Goal: Information Seeking & Learning: Learn about a topic

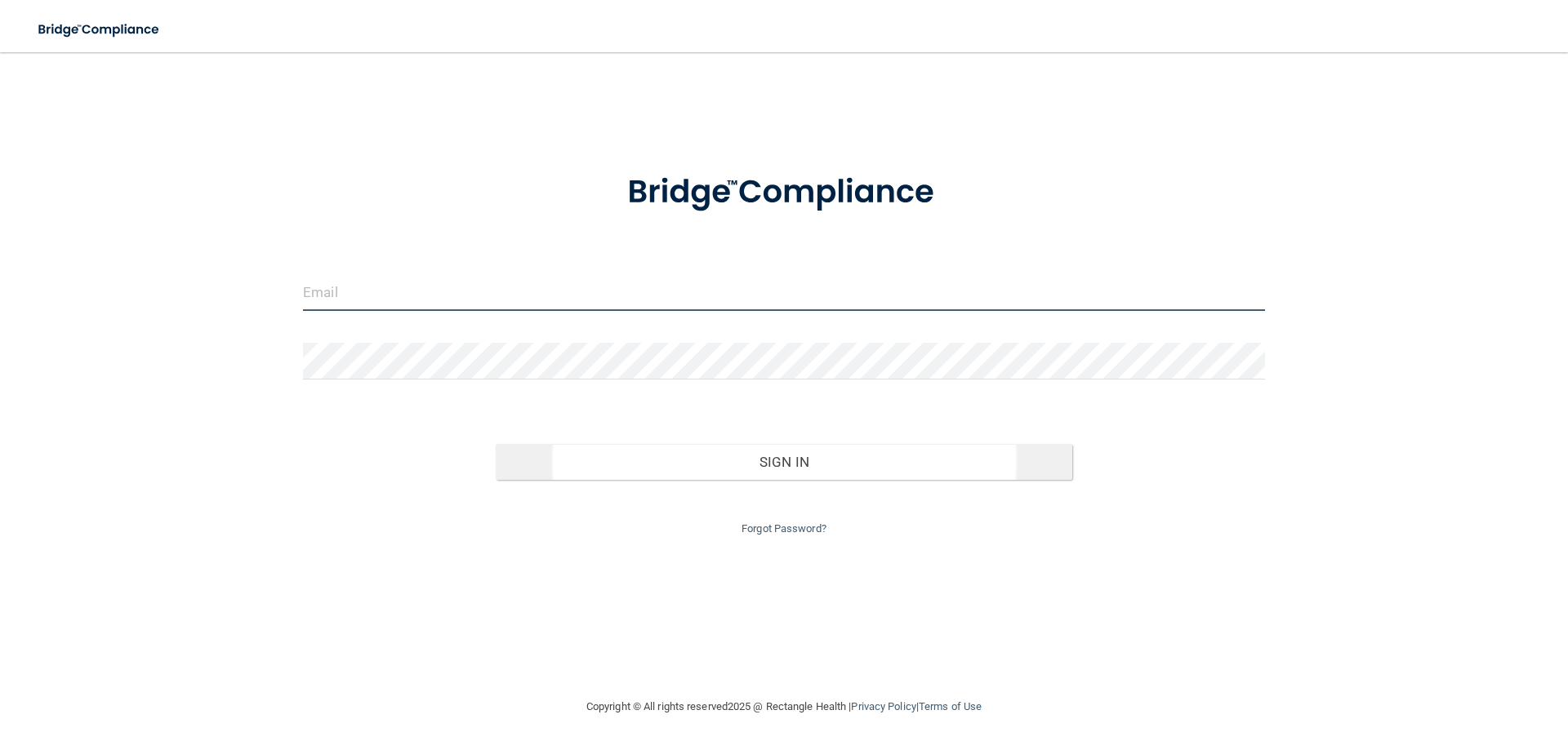
type input "[EMAIL_ADDRESS][DOMAIN_NAME]"
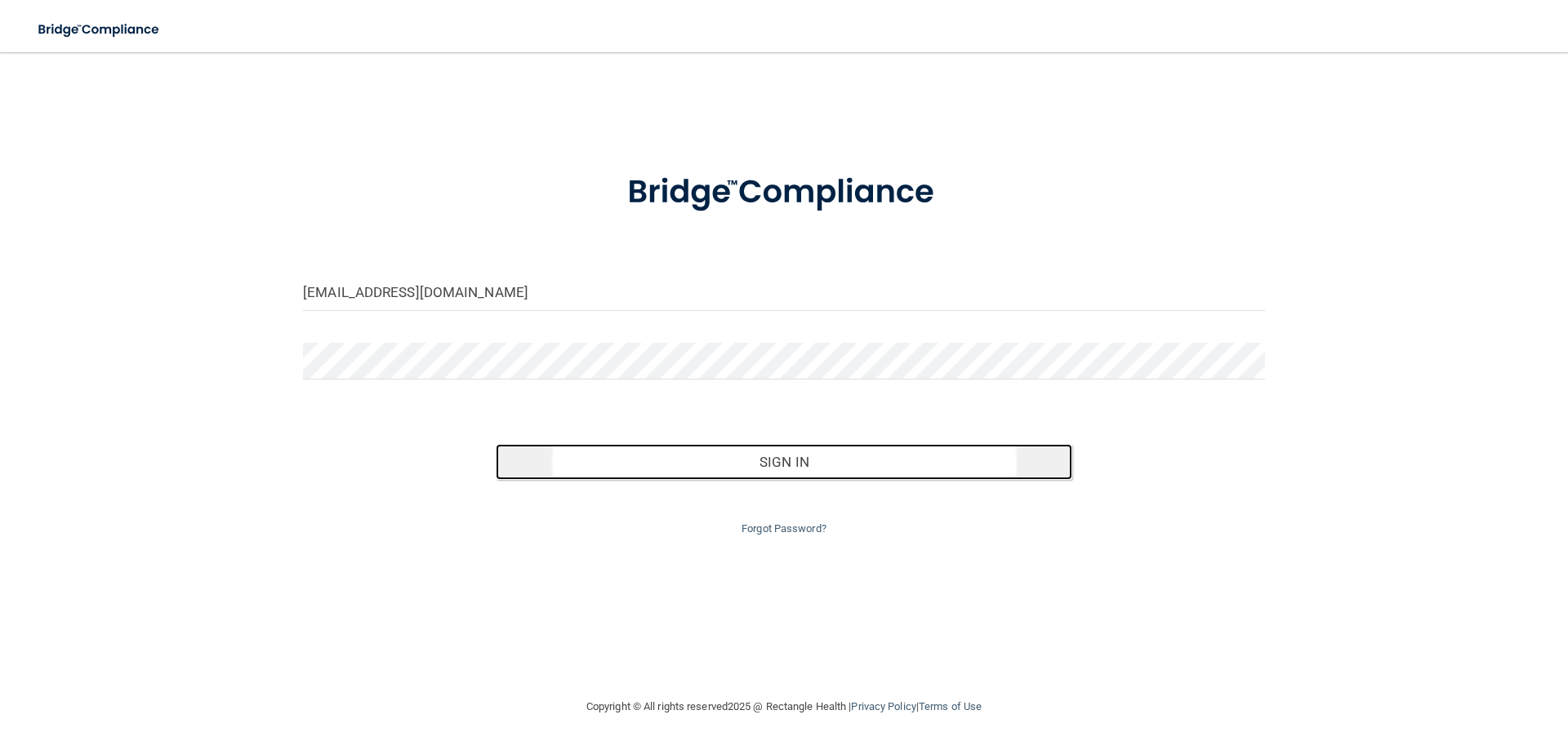
click at [791, 454] on button "Sign In" at bounding box center [784, 462] width 577 height 36
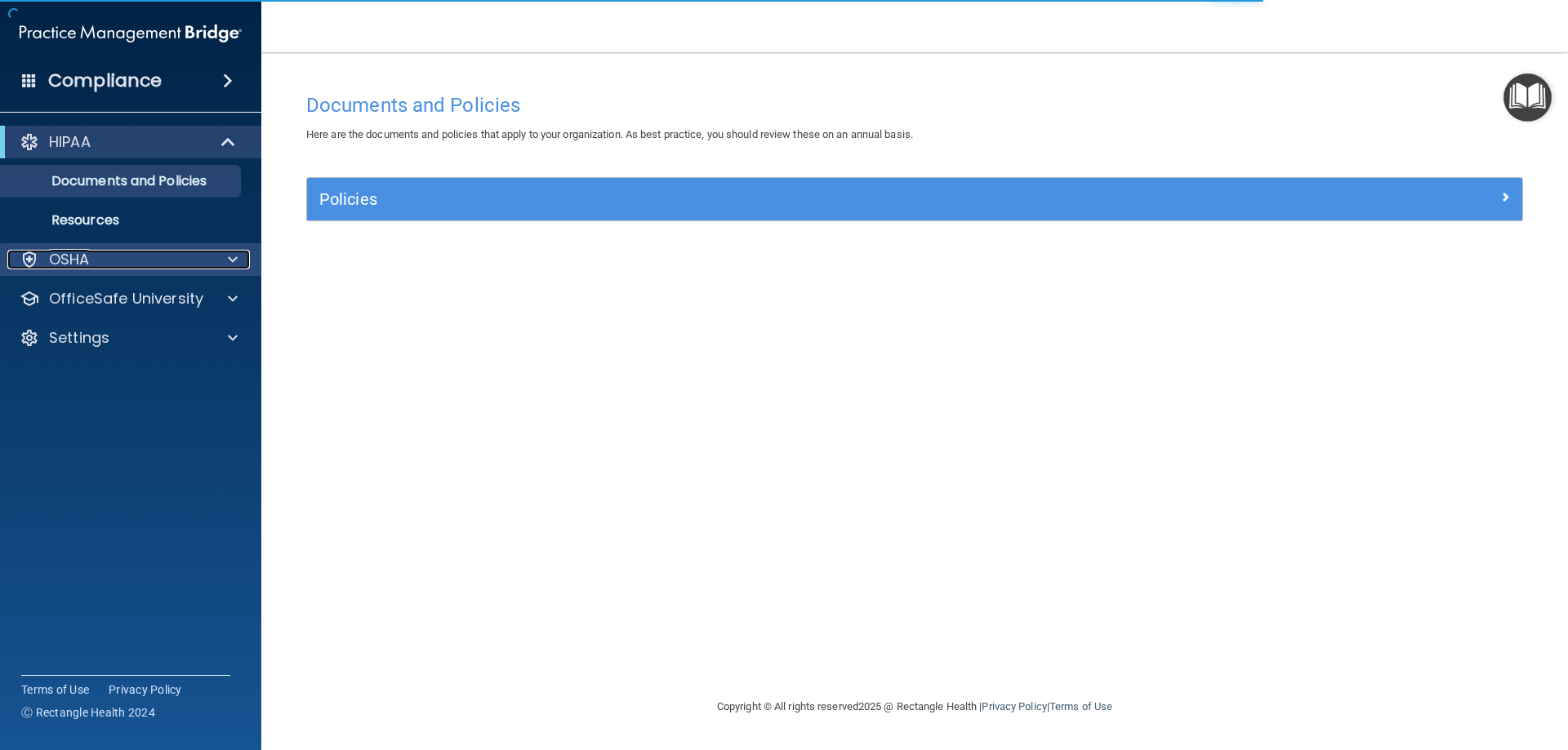
click at [229, 255] on span at bounding box center [232, 259] width 10 height 19
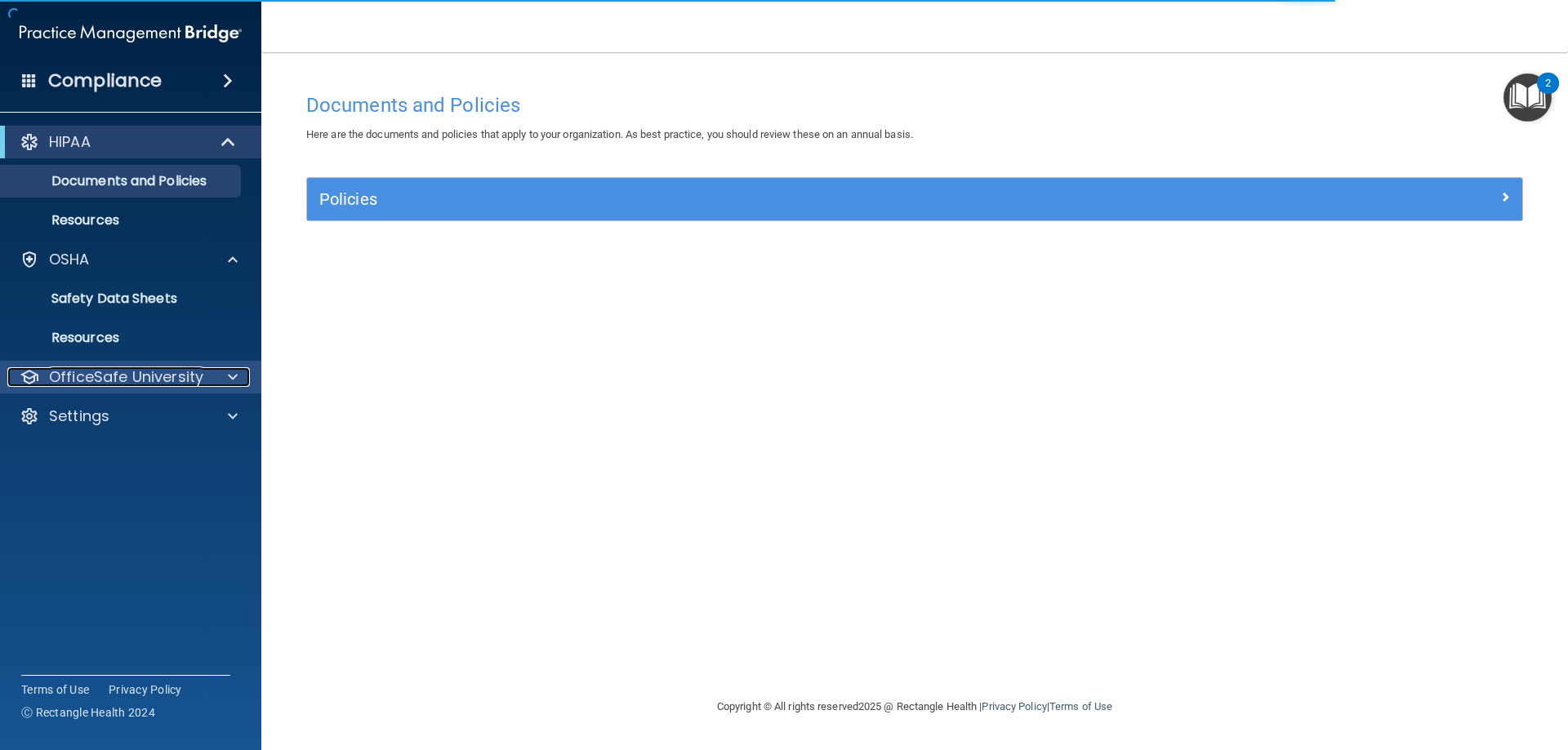
click at [231, 376] on span at bounding box center [232, 377] width 10 height 19
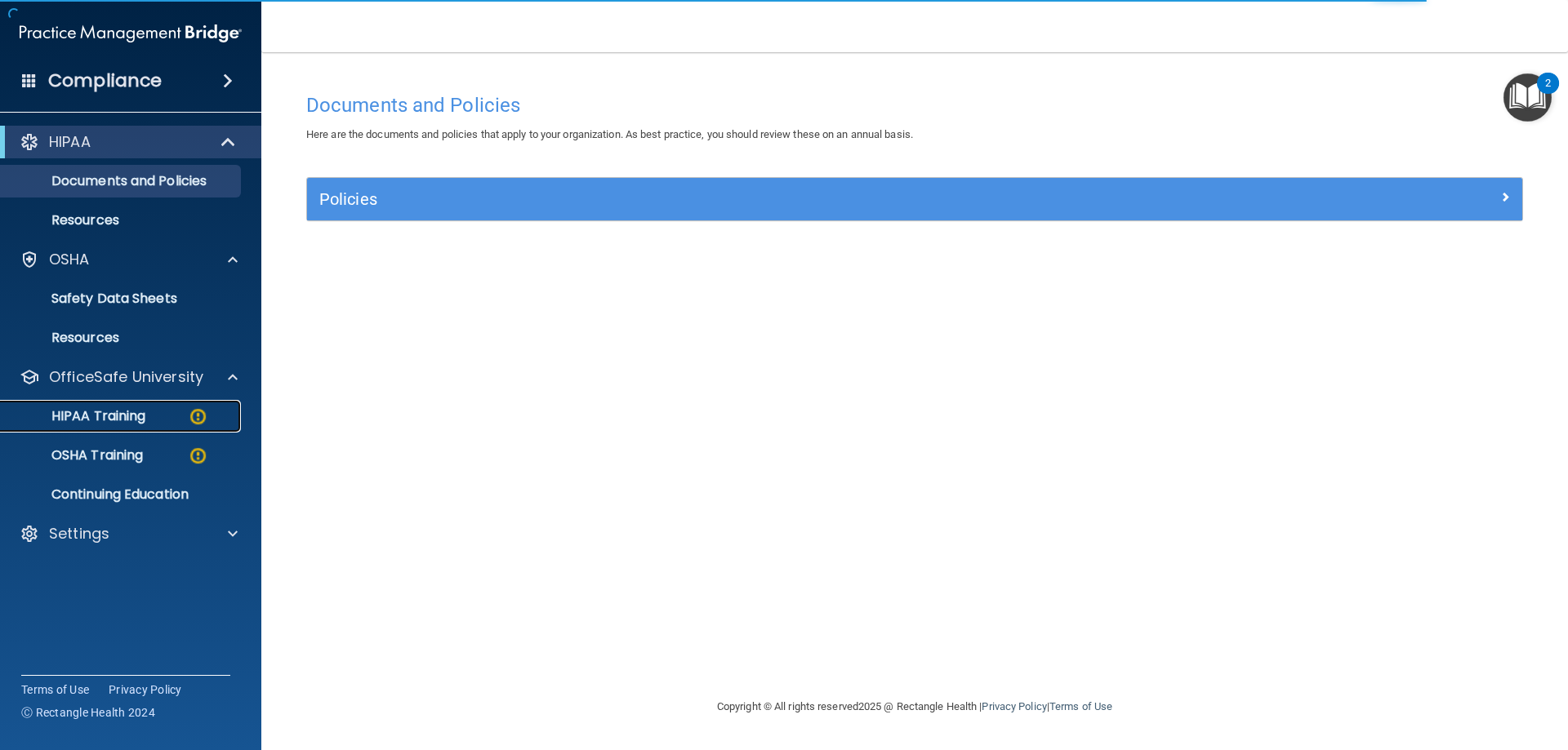
click at [125, 412] on p "HIPAA Training" at bounding box center [78, 416] width 135 height 17
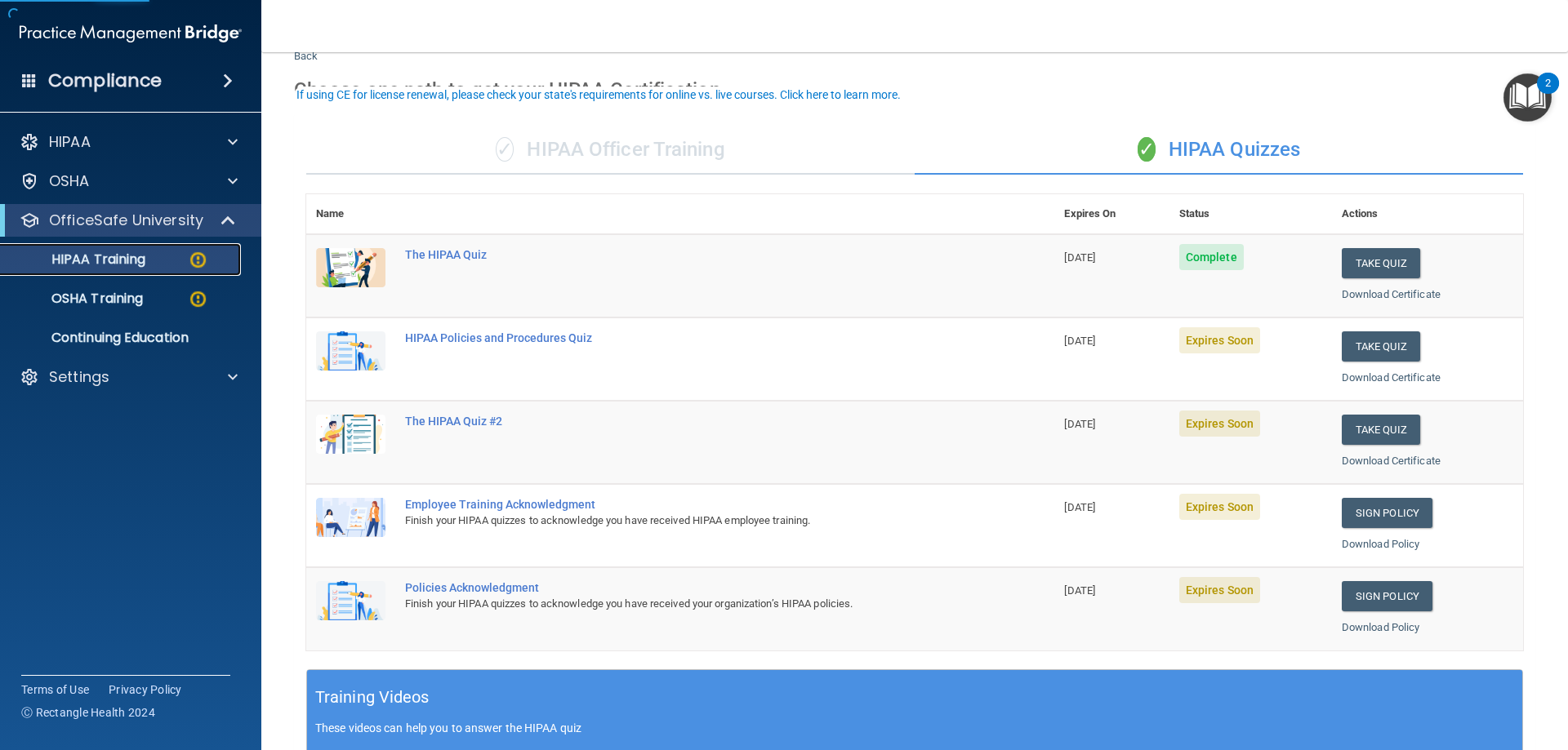
scroll to position [82, 0]
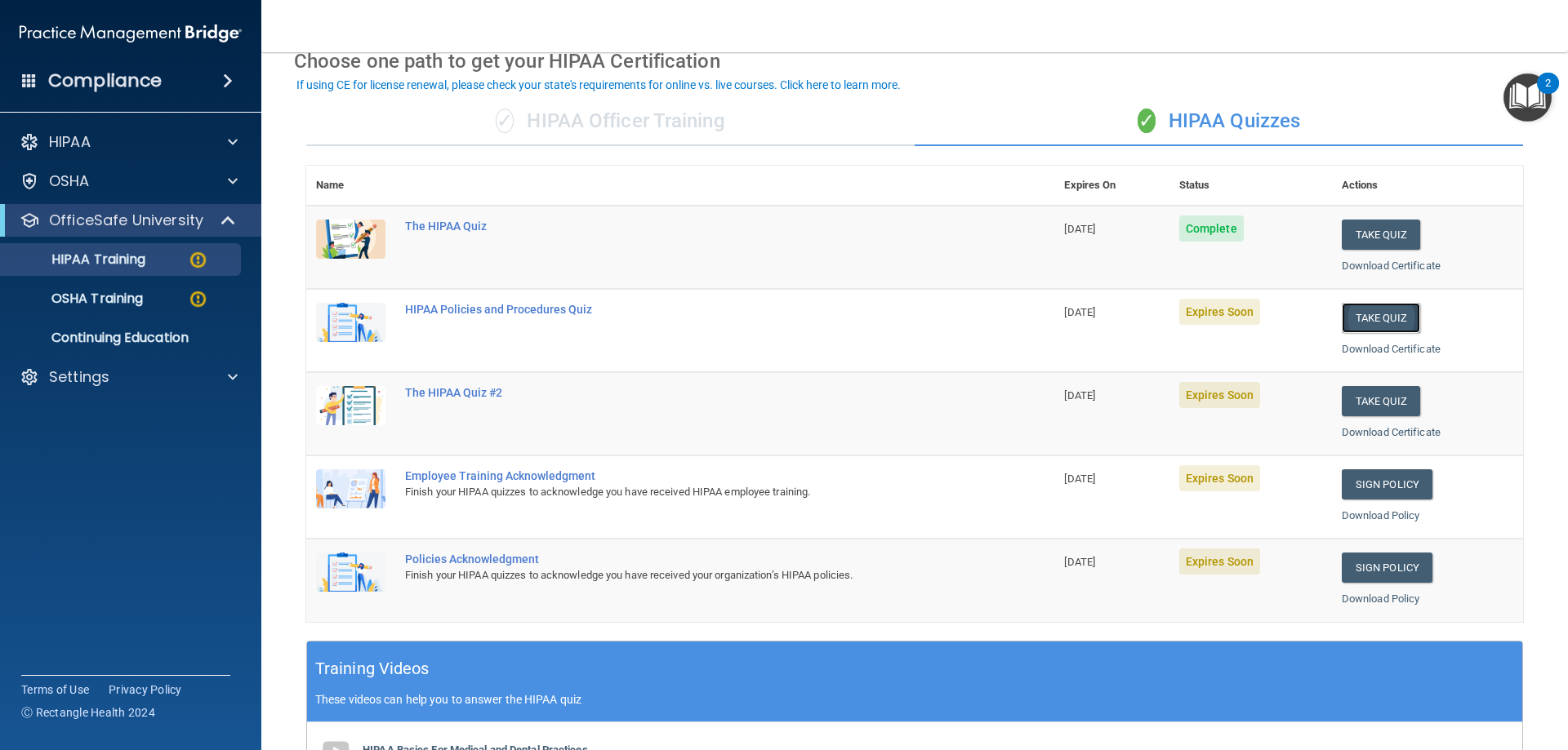
click at [1362, 312] on button "Take Quiz" at bounding box center [1380, 318] width 78 height 30
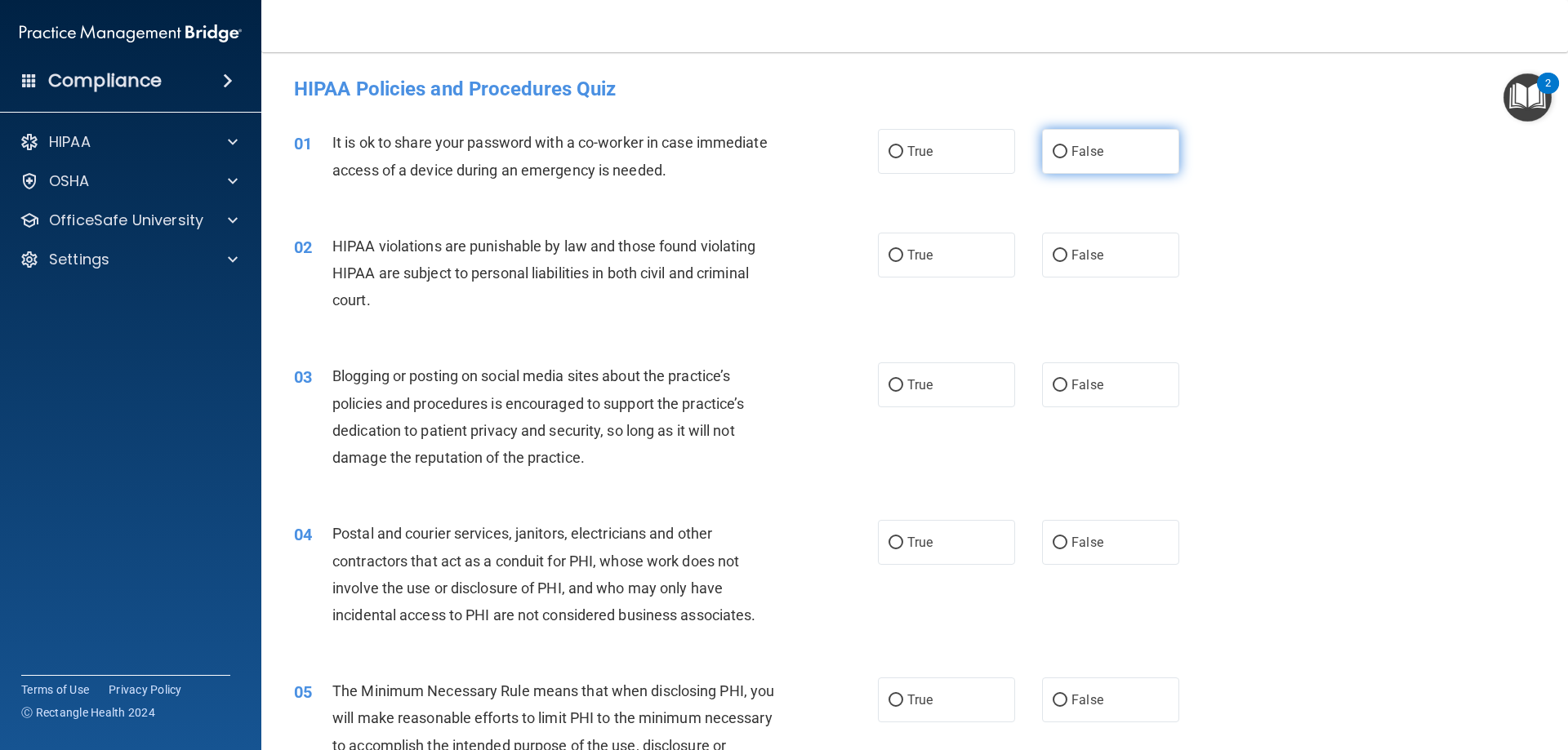
click at [1043, 150] on label "False" at bounding box center [1110, 151] width 137 height 45
click at [1053, 150] on input "False" at bounding box center [1060, 152] width 15 height 12
radio input "true"
click at [890, 260] on input "True" at bounding box center [896, 255] width 15 height 12
radio input "true"
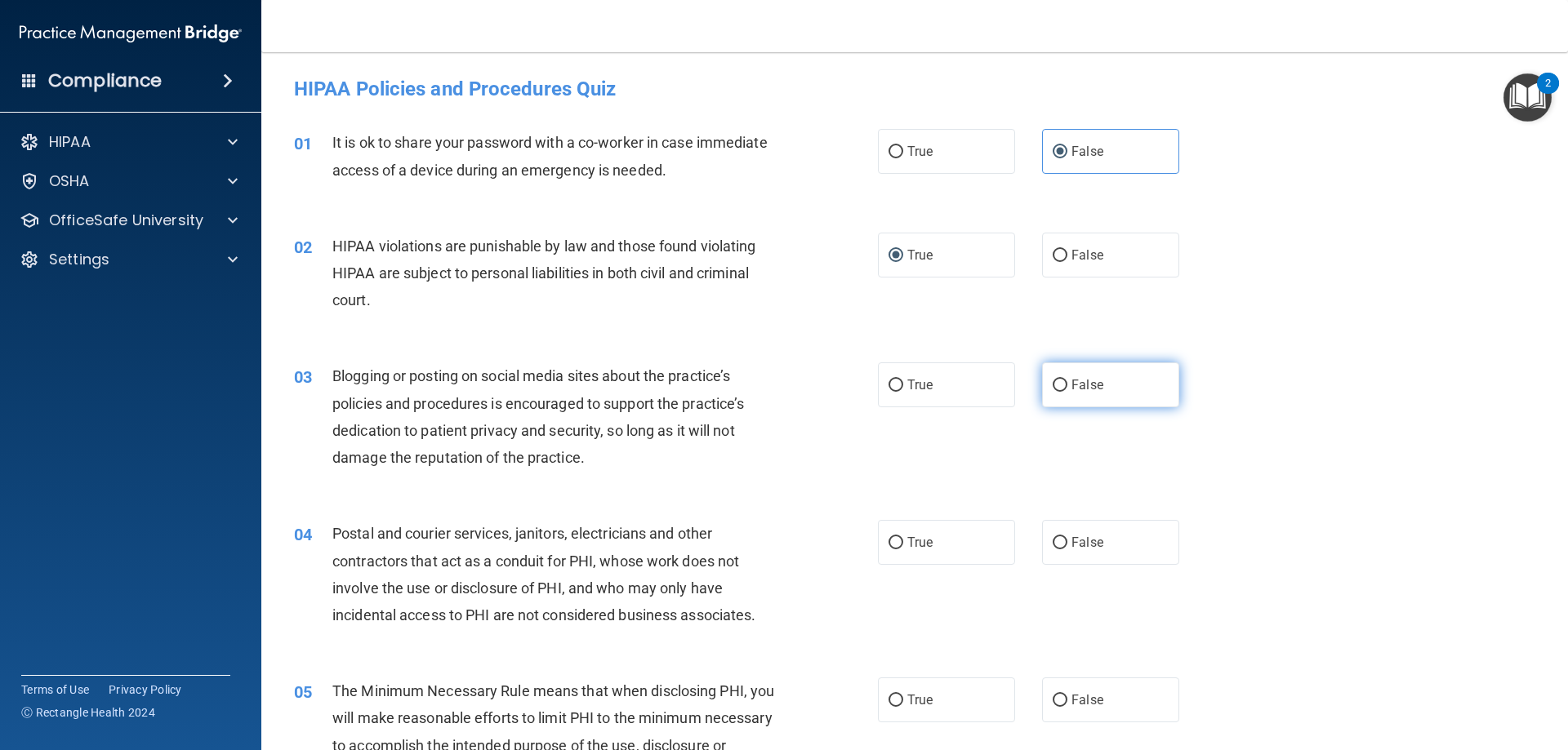
click at [1061, 396] on label "False" at bounding box center [1110, 384] width 137 height 45
click at [1061, 392] on input "False" at bounding box center [1060, 385] width 15 height 12
radio input "true"
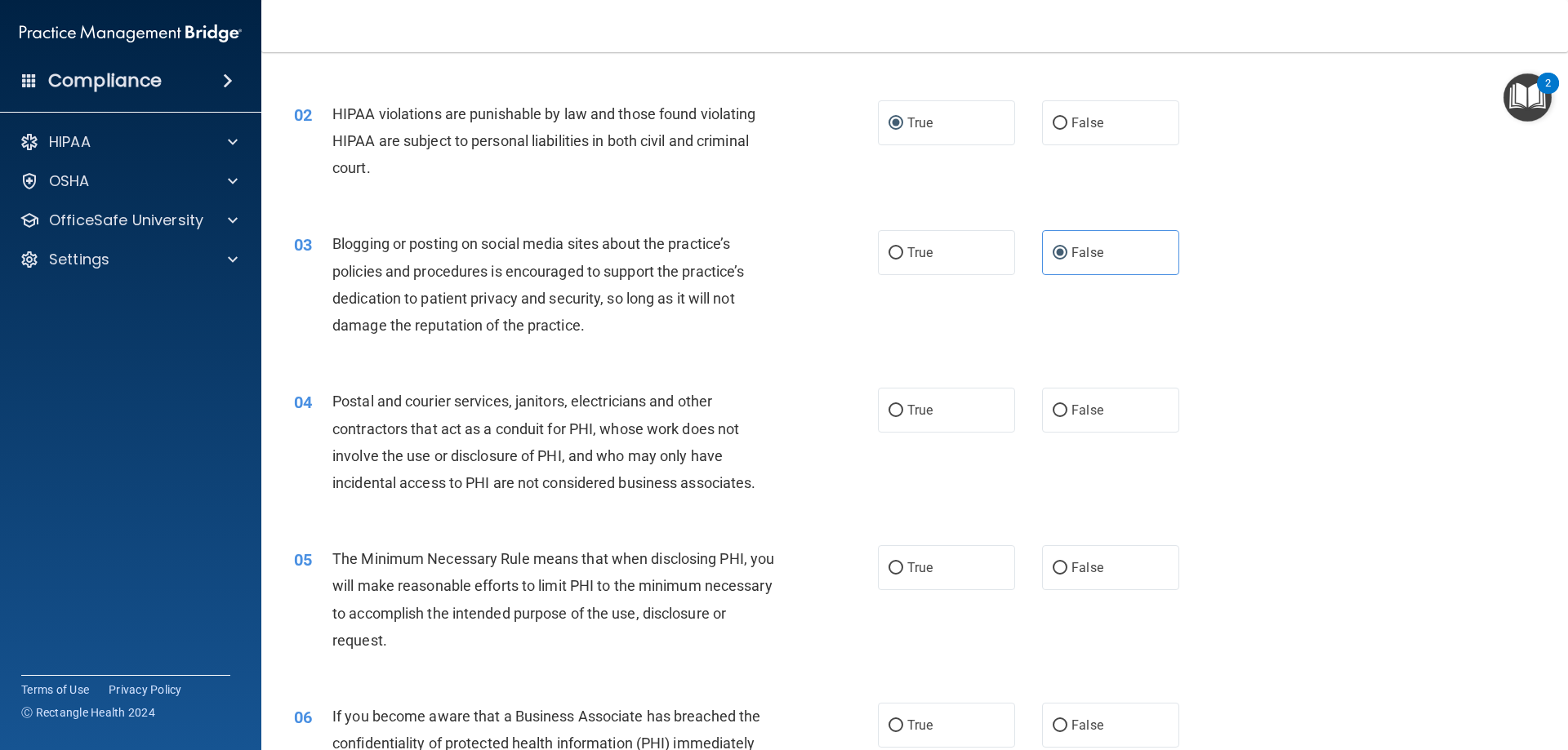
scroll to position [163, 0]
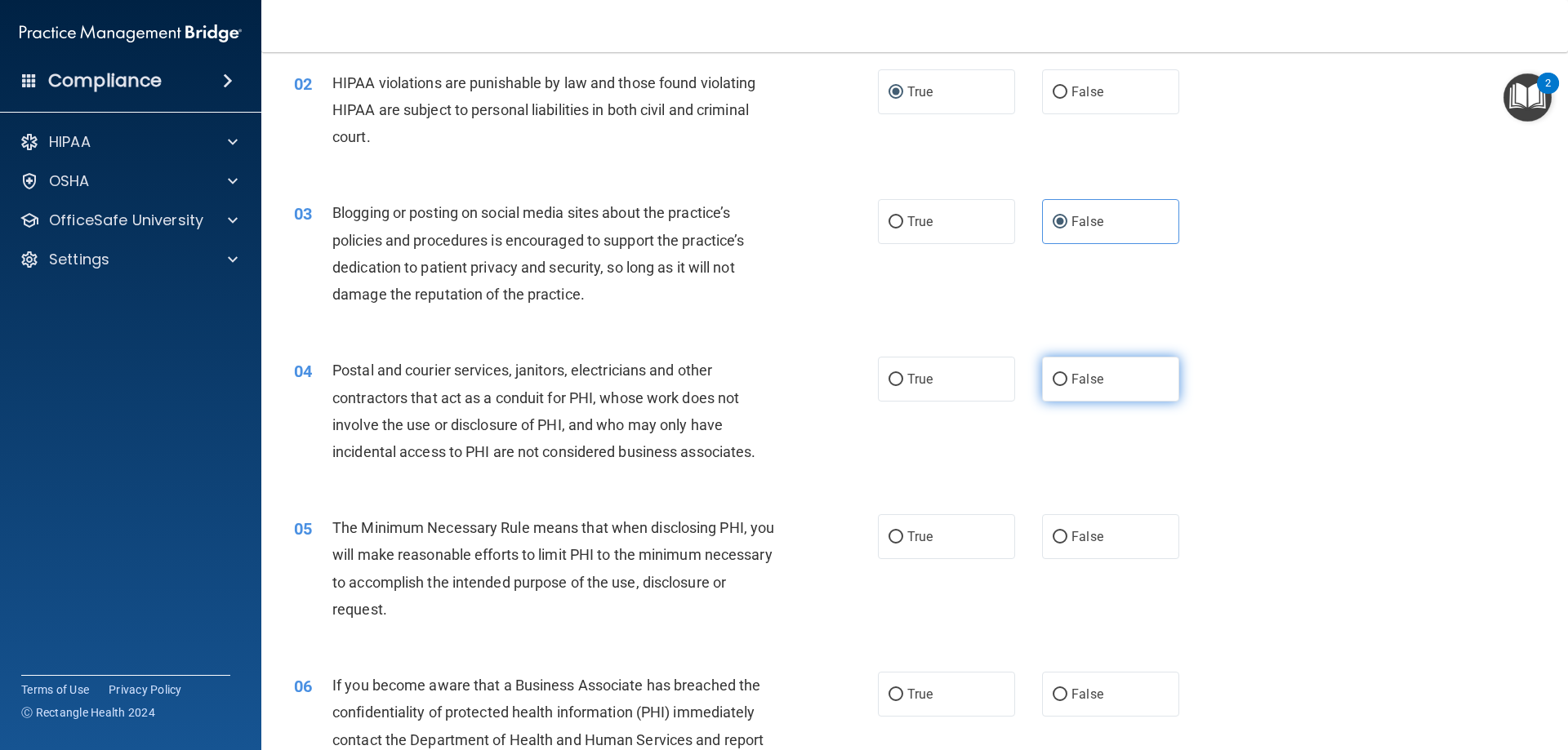
click at [1071, 374] on span "False" at bounding box center [1087, 379] width 32 height 16
click at [1065, 374] on input "False" at bounding box center [1060, 380] width 15 height 12
radio input "true"
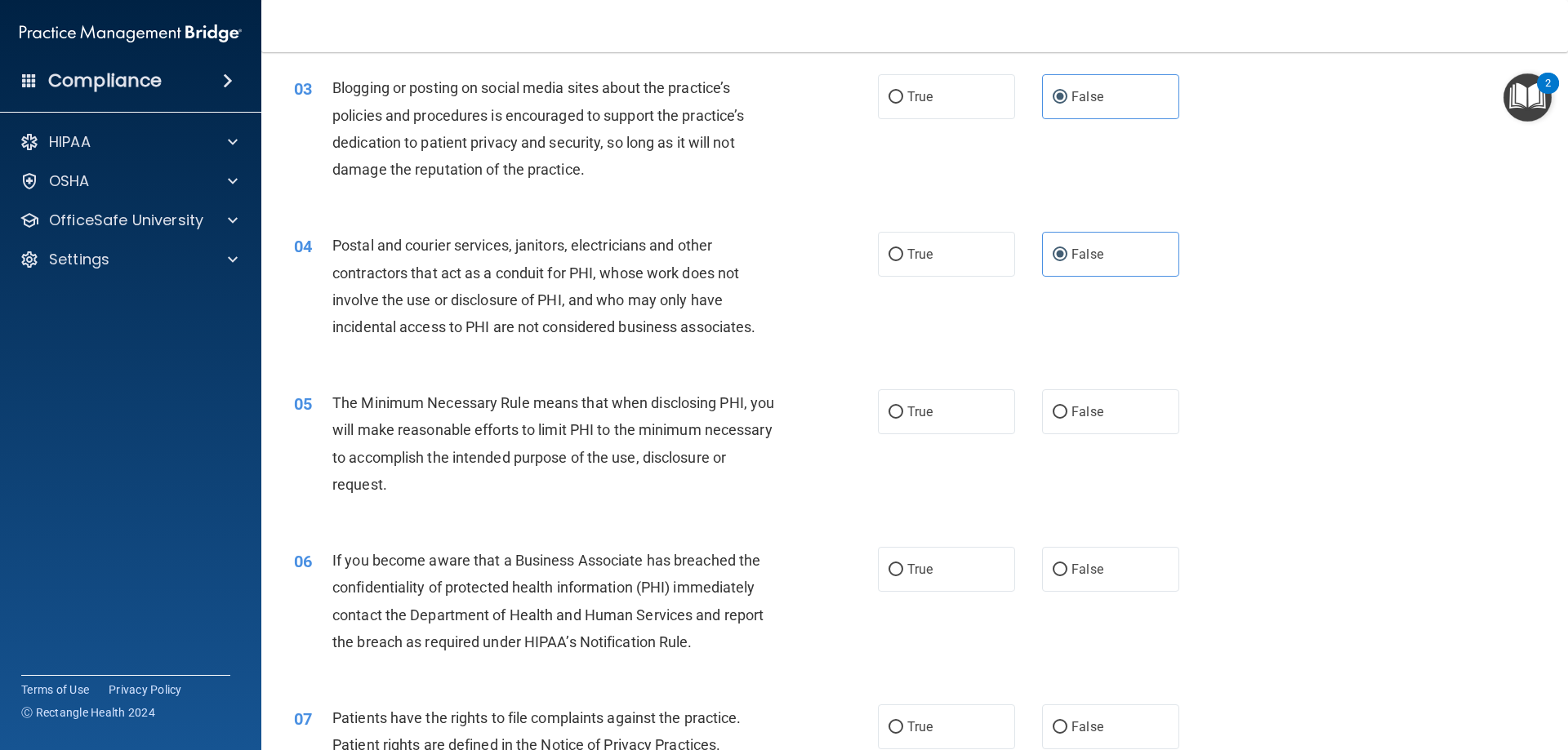
scroll to position [326, 0]
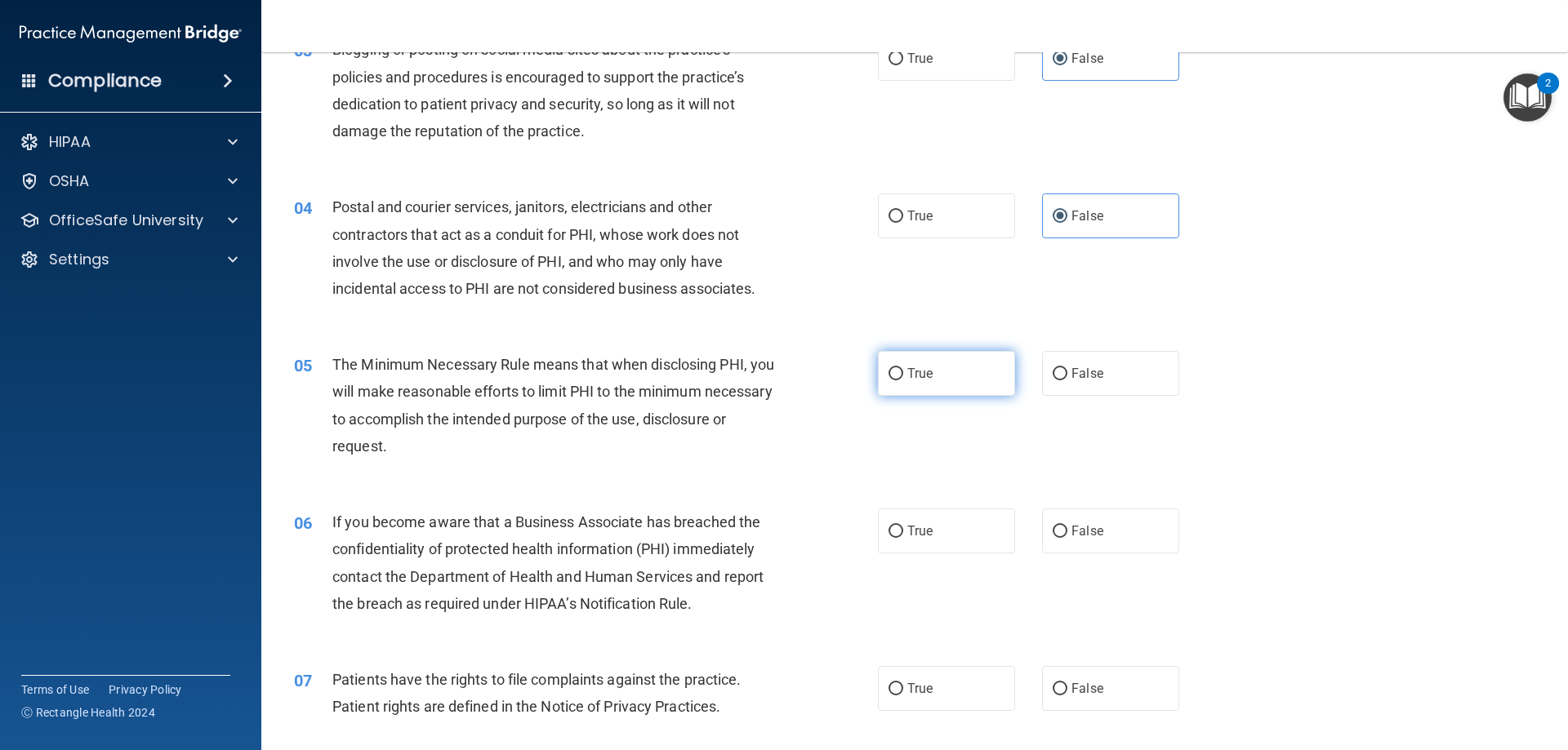
click at [937, 384] on label "True" at bounding box center [946, 373] width 137 height 45
click at [903, 381] on input "True" at bounding box center [896, 373] width 15 height 12
radio input "true"
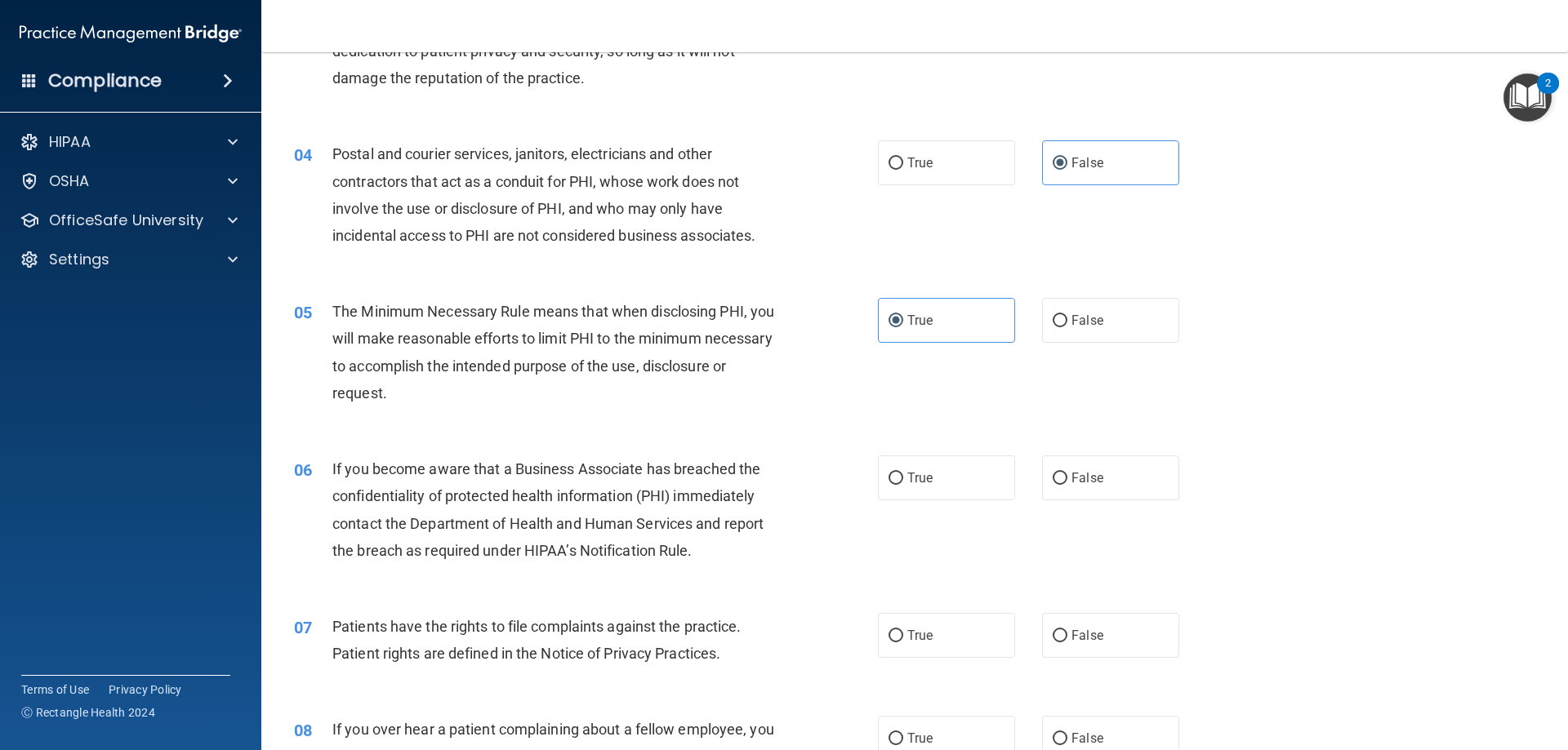
scroll to position [408, 0]
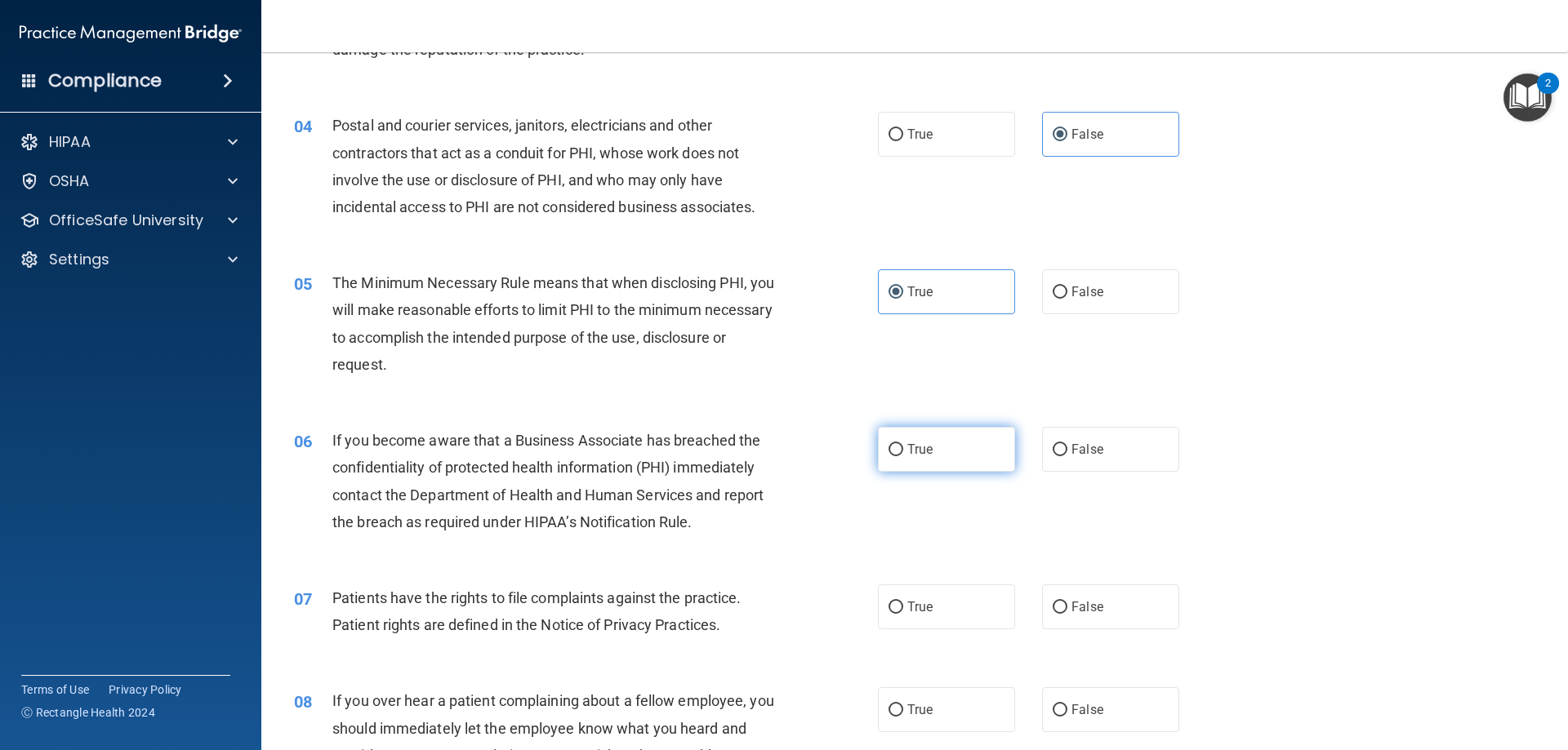
click at [907, 444] on span "True" at bounding box center [919, 449] width 25 height 16
click at [902, 444] on input "True" at bounding box center [896, 450] width 15 height 12
radio input "true"
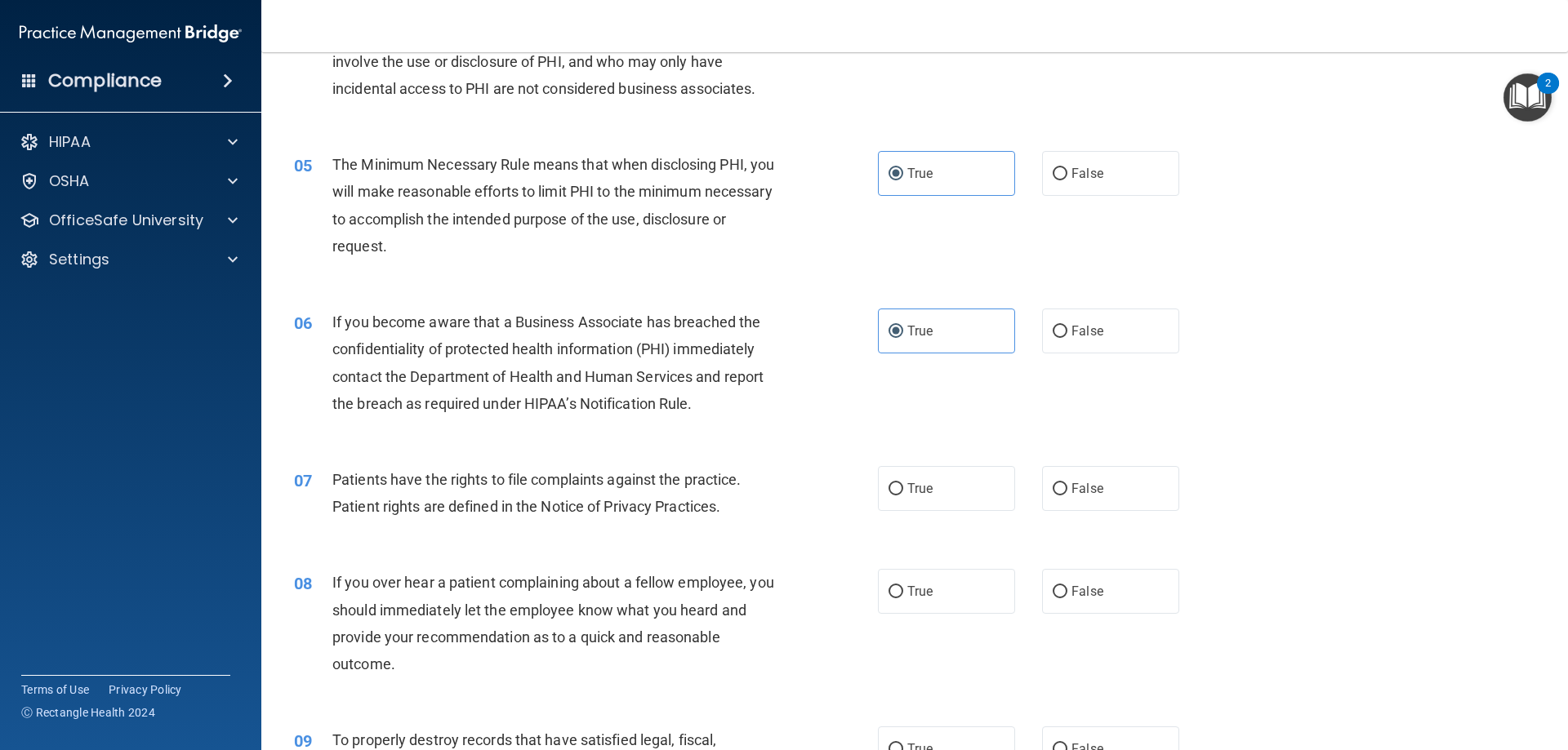
scroll to position [571, 0]
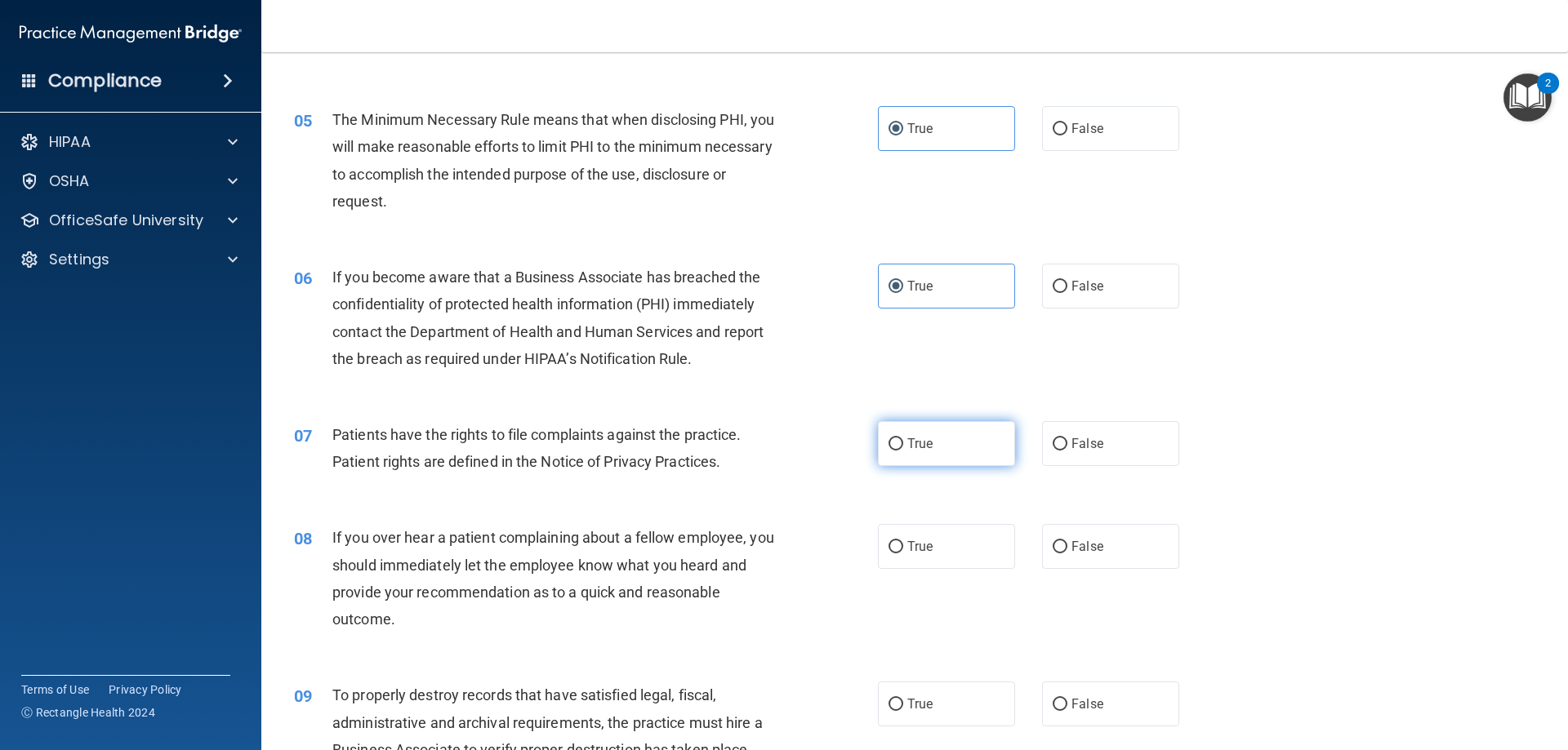
click at [910, 447] on span "True" at bounding box center [919, 443] width 25 height 16
click at [903, 447] on input "True" at bounding box center [896, 444] width 15 height 12
radio input "true"
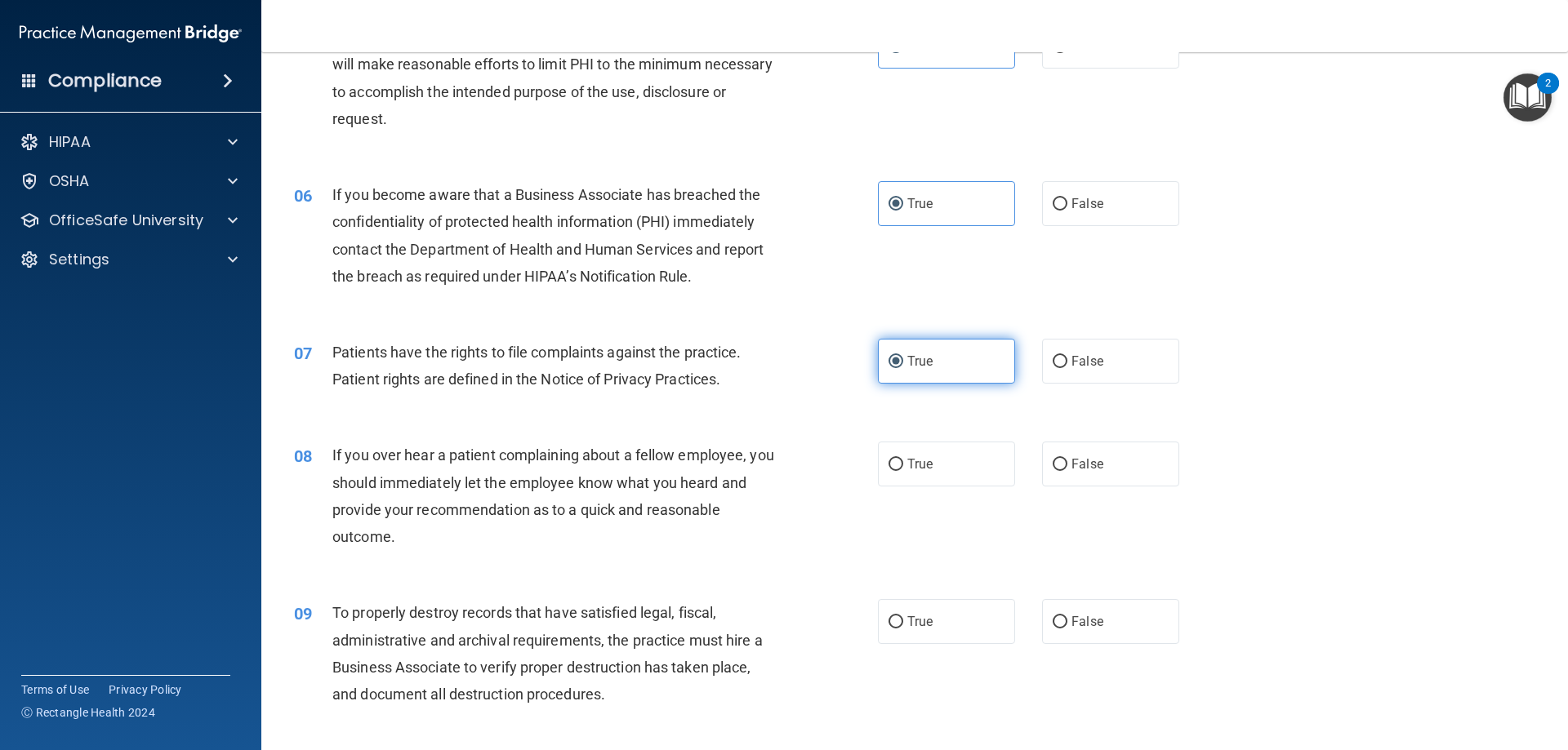
scroll to position [734, 0]
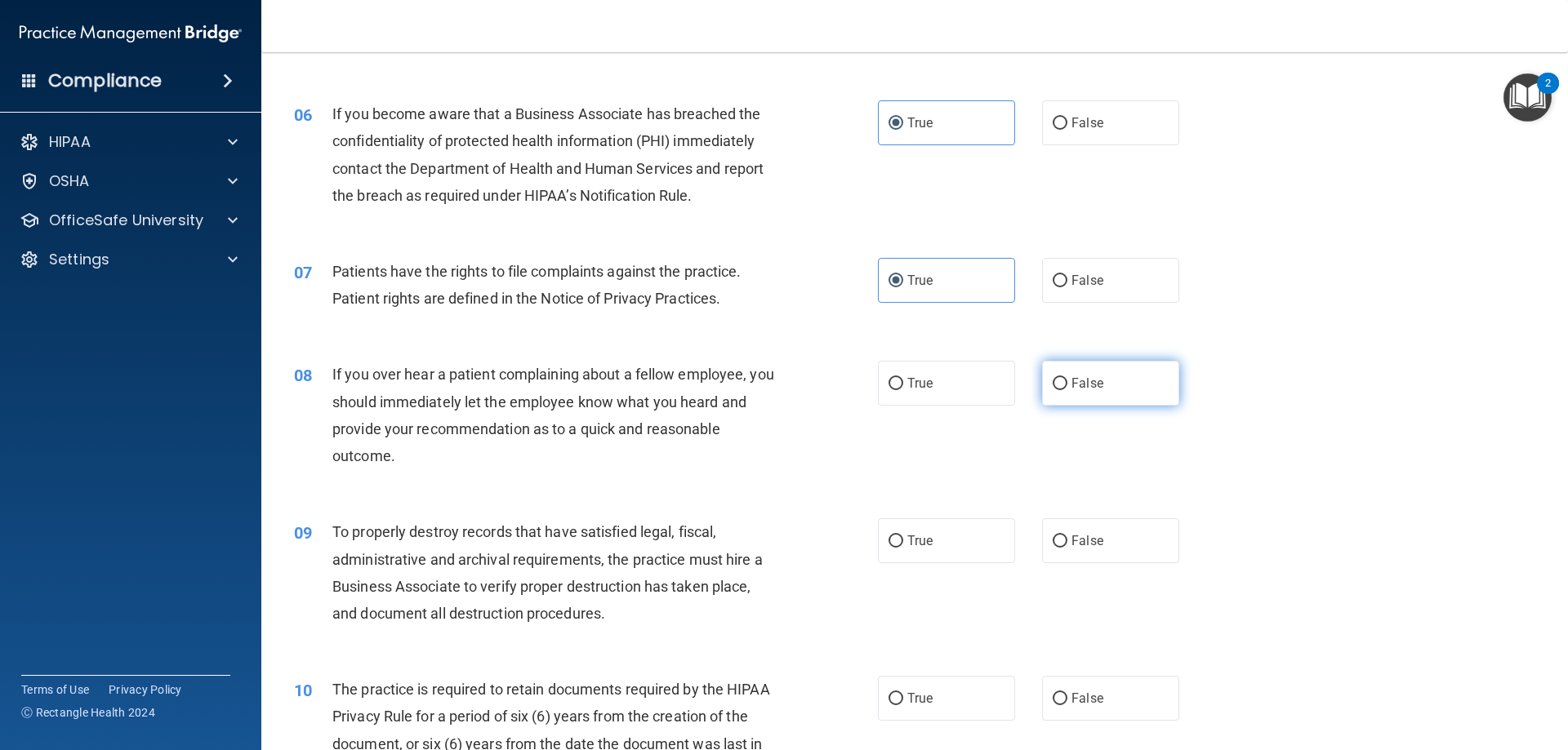
click at [1081, 390] on span "False" at bounding box center [1087, 382] width 32 height 16
click at [1067, 390] on input "False" at bounding box center [1060, 383] width 15 height 12
radio input "true"
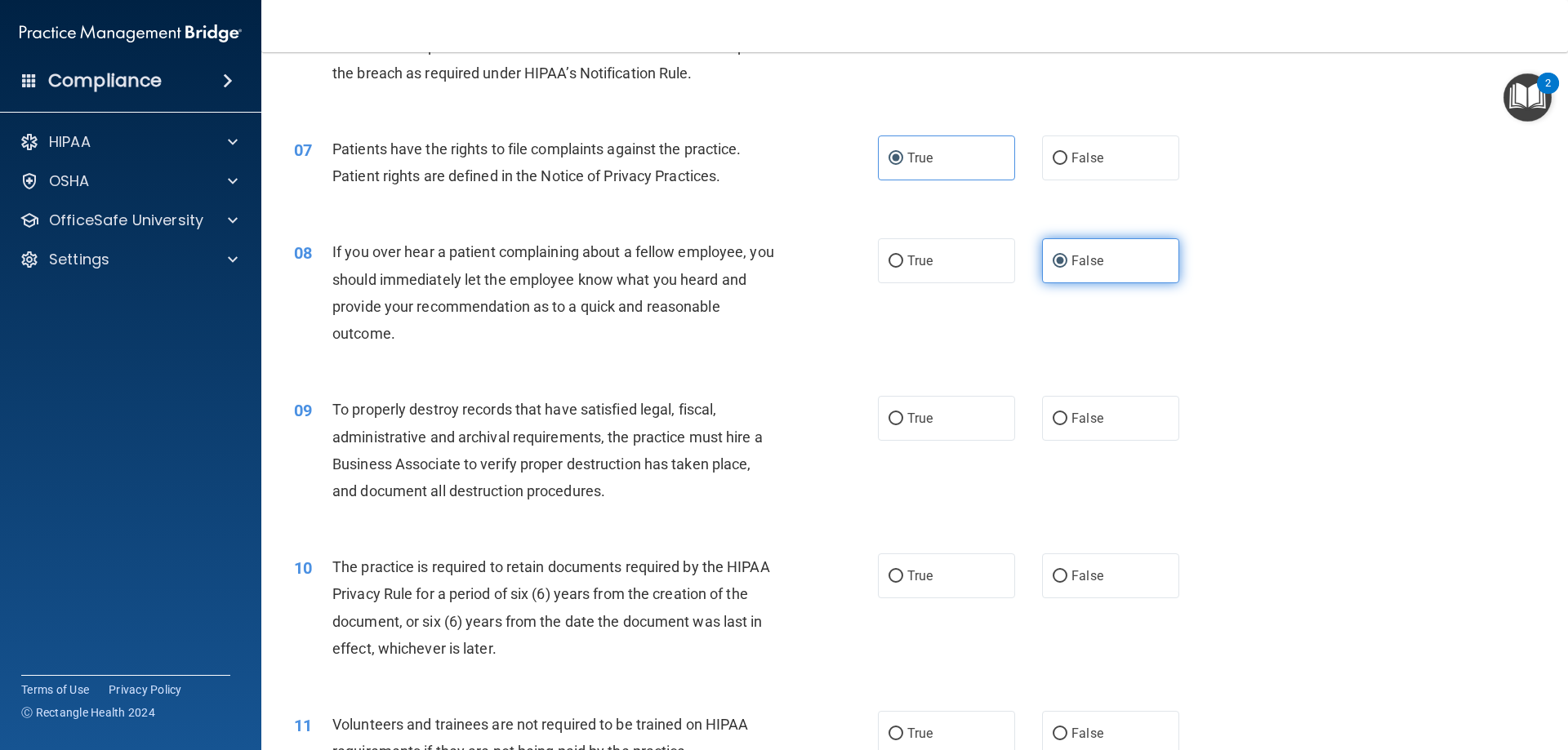
scroll to position [897, 0]
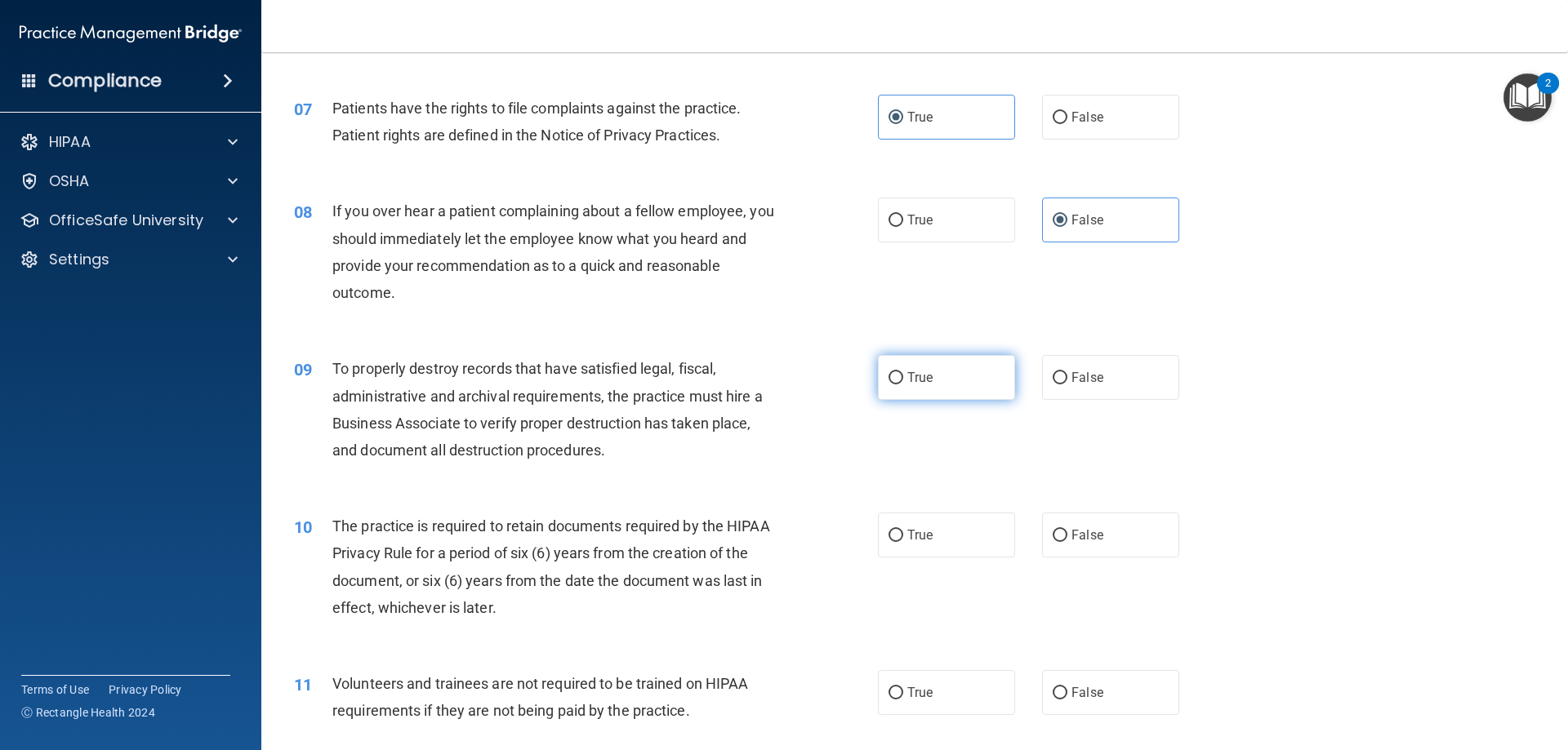
click at [918, 388] on label "True" at bounding box center [946, 377] width 137 height 45
click at [903, 384] on input "True" at bounding box center [896, 378] width 15 height 12
radio input "true"
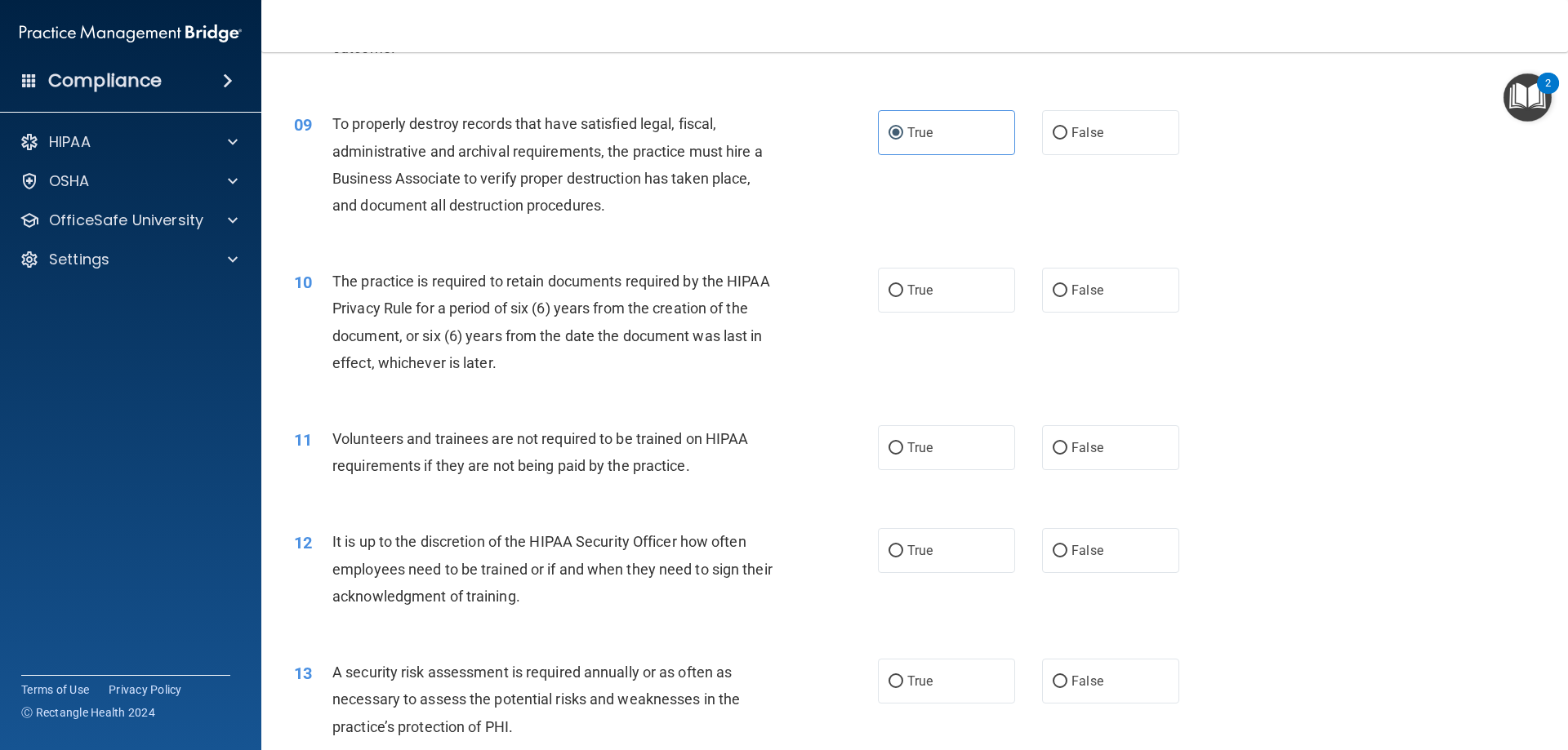
scroll to position [1225, 0]
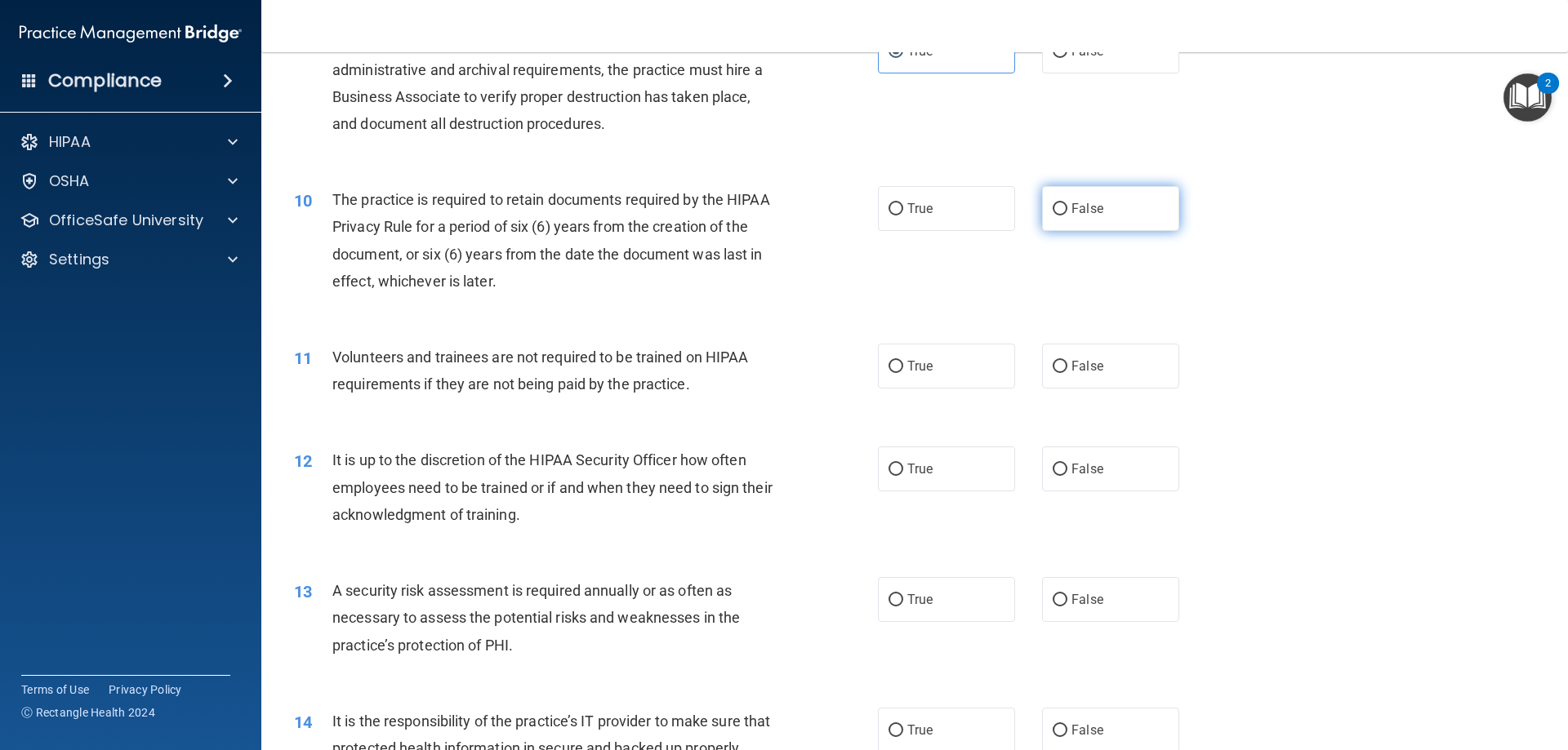
click at [1057, 210] on input "False" at bounding box center [1060, 209] width 15 height 12
radio input "true"
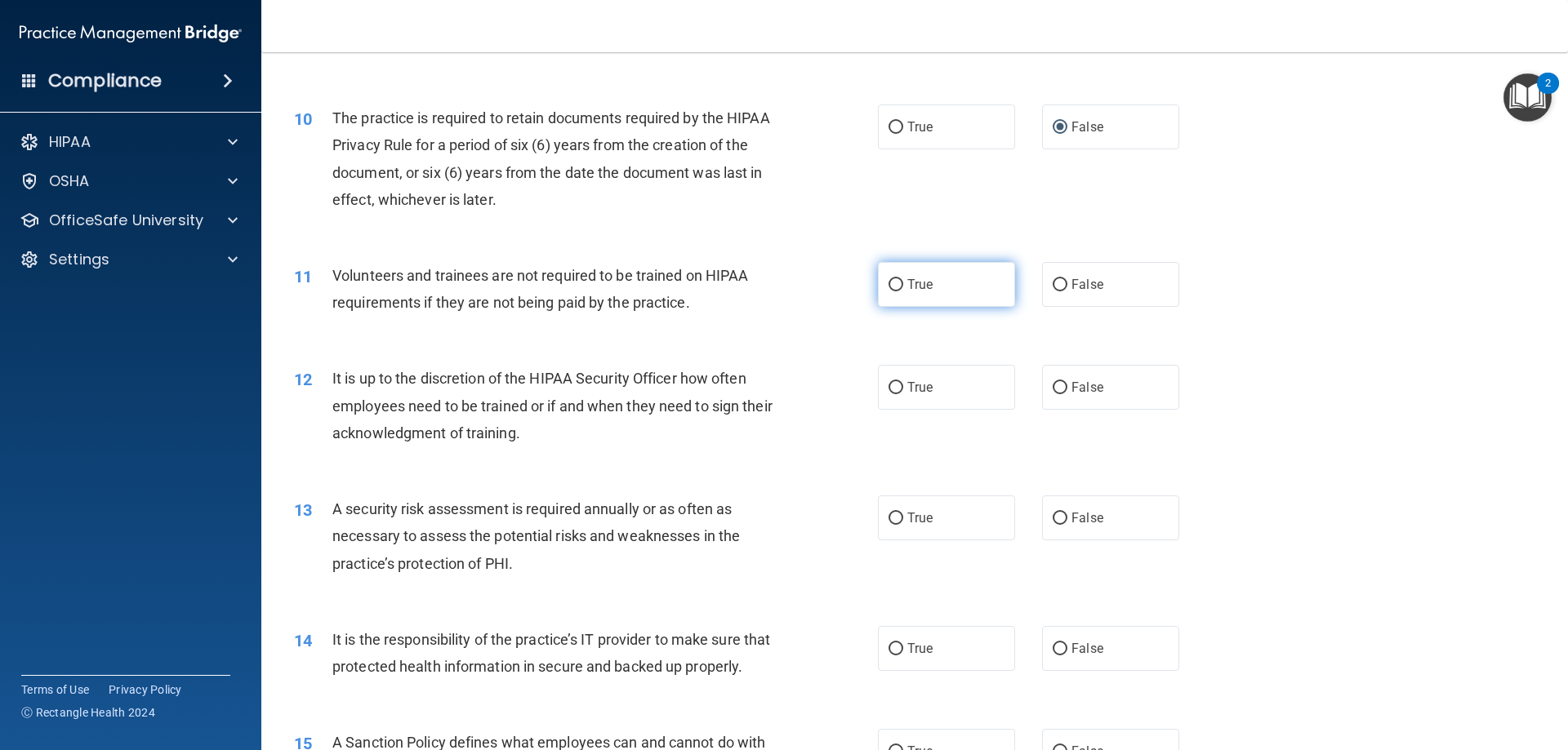
click at [890, 282] on input "True" at bounding box center [896, 285] width 15 height 12
radio input "true"
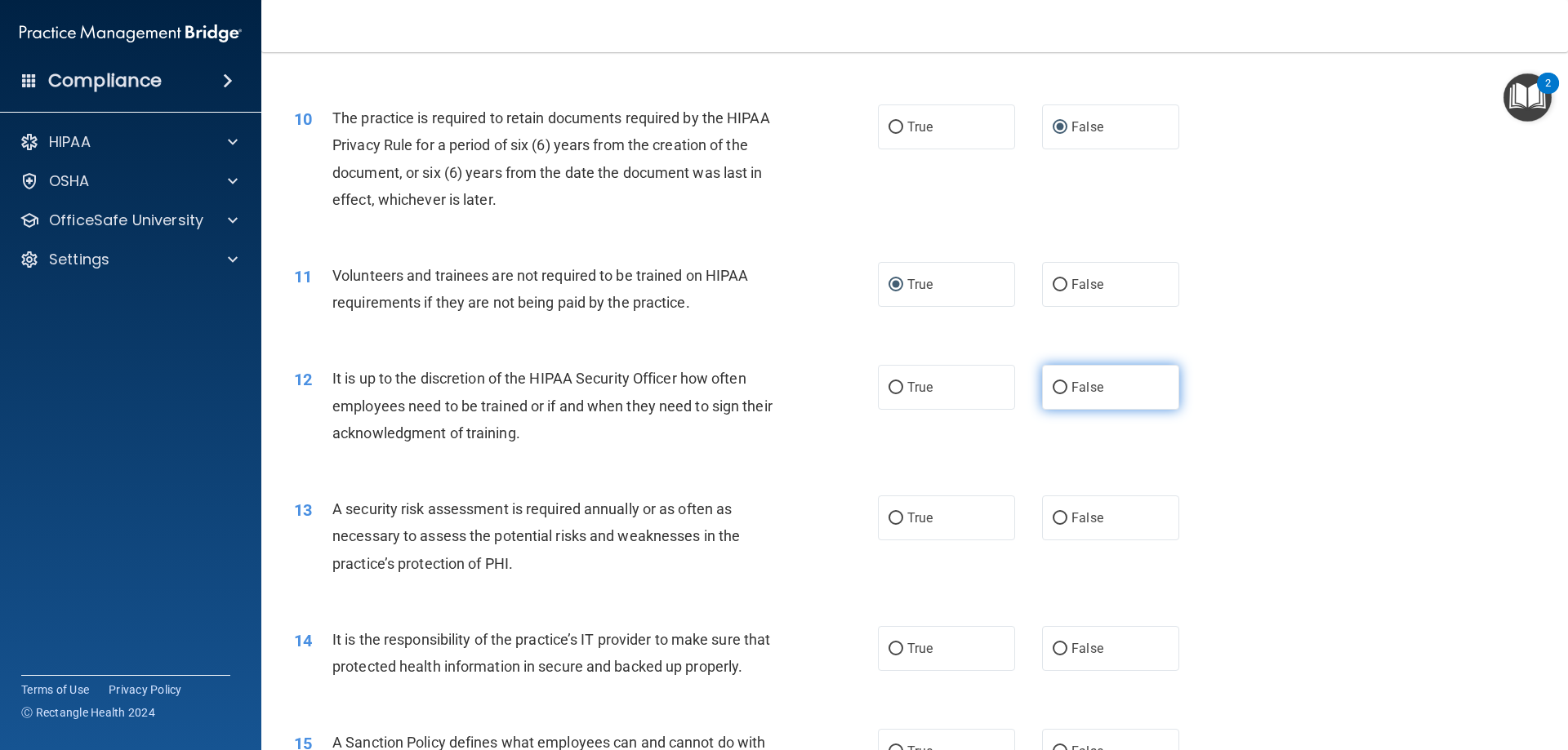
click at [1047, 396] on label "False" at bounding box center [1110, 387] width 137 height 45
click at [1053, 394] on input "False" at bounding box center [1060, 388] width 15 height 12
radio input "true"
